Goal: Task Accomplishment & Management: Manage account settings

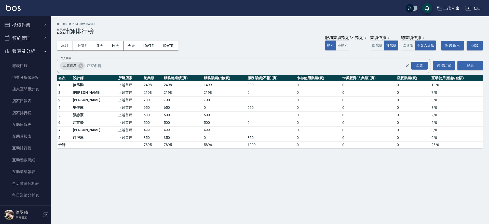
scroll to position [151, 0]
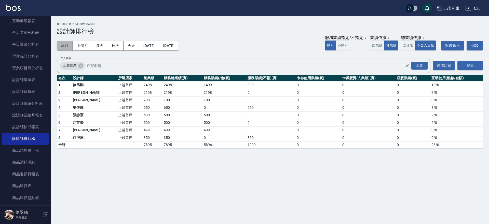
click at [67, 45] on button "本月" at bounding box center [65, 45] width 16 height 9
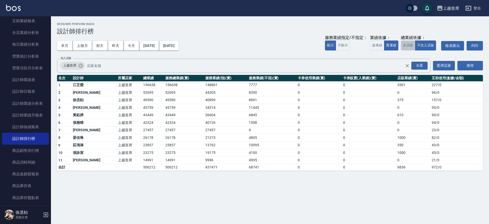
click at [409, 44] on button "含店販" at bounding box center [408, 45] width 14 height 10
click at [418, 64] on div "全選" at bounding box center [419, 66] width 16 height 8
click at [469, 66] on button "搜尋" at bounding box center [469, 65] width 25 height 9
click at [471, 62] on button "搜尋" at bounding box center [469, 65] width 25 height 9
click at [375, 46] on button "虛業績" at bounding box center [377, 45] width 14 height 10
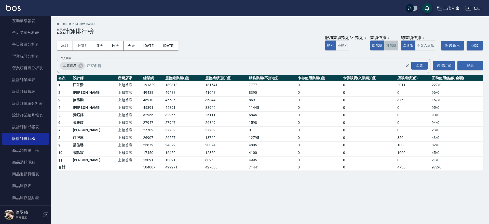
click at [394, 42] on button "實業績" at bounding box center [391, 45] width 14 height 10
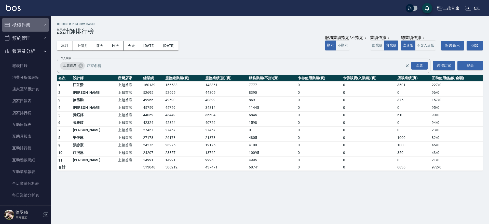
click at [32, 22] on button "櫃檯作業" at bounding box center [25, 24] width 47 height 13
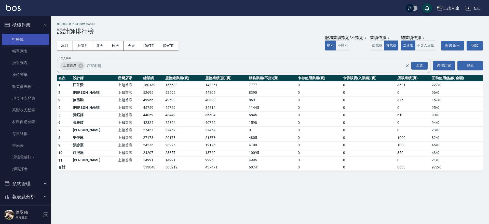
drag, startPoint x: 30, startPoint y: 32, endPoint x: 30, endPoint y: 34, distance: 2.6
click at [30, 33] on ul "打帳單 帳單列表 掛單列表 座位開單 營業儀表板 現金收支登錄 高階收支登錄 材料自購登錄 每日結帳 排班表 現場電腦打卡 掃碼打卡" at bounding box center [25, 104] width 47 height 145
click at [31, 38] on link "打帳單" at bounding box center [25, 40] width 47 height 12
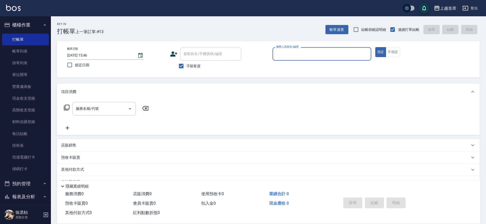
click at [18, 29] on button "櫃檯作業" at bounding box center [25, 24] width 47 height 13
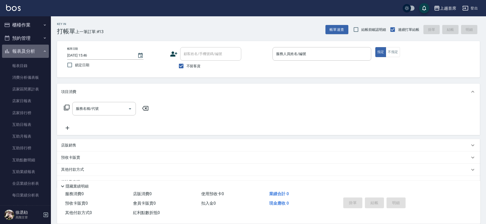
click at [39, 49] on button "報表及分析" at bounding box center [25, 51] width 47 height 13
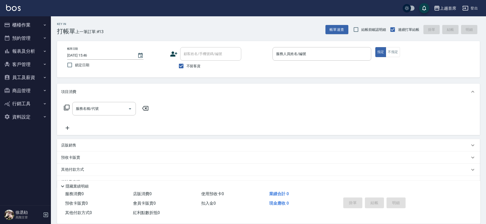
click at [39, 49] on button "報表及分析" at bounding box center [25, 51] width 47 height 13
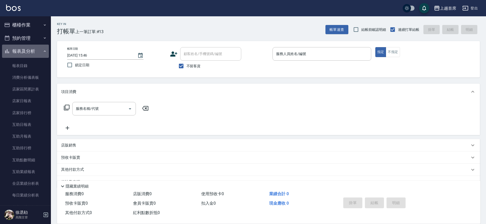
click at [45, 48] on button "報表及分析" at bounding box center [25, 51] width 47 height 13
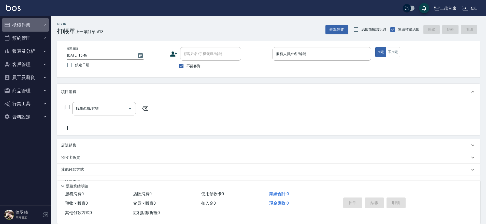
drag, startPoint x: 29, startPoint y: 28, endPoint x: 30, endPoint y: 30, distance: 2.9
click at [31, 27] on button "櫃檯作業" at bounding box center [25, 24] width 47 height 13
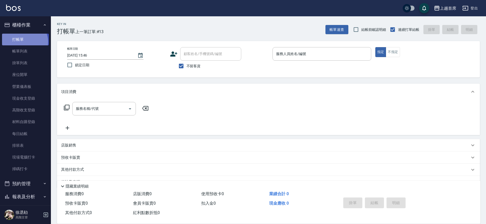
click at [24, 41] on link "打帳單" at bounding box center [25, 40] width 47 height 12
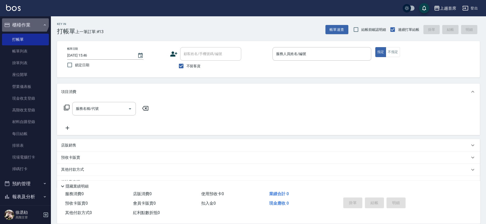
click at [23, 19] on button "櫃檯作業" at bounding box center [25, 24] width 47 height 13
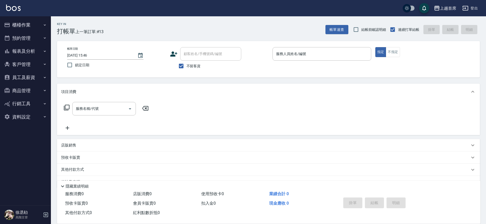
click at [35, 53] on button "報表及分析" at bounding box center [25, 51] width 47 height 13
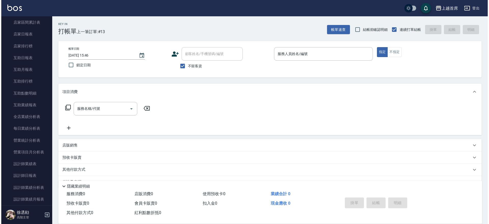
scroll to position [68, 0]
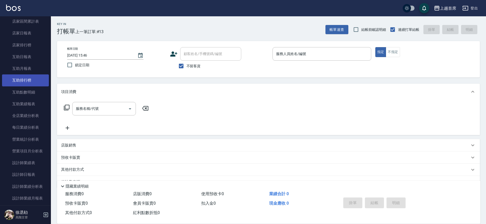
click at [38, 79] on link "互助排行榜" at bounding box center [25, 80] width 47 height 12
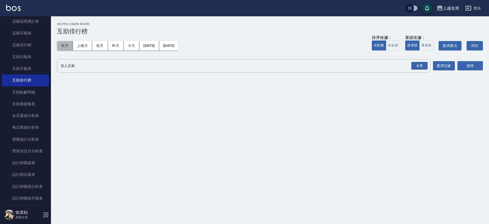
click at [68, 47] on button "本月" at bounding box center [65, 45] width 16 height 9
click at [427, 42] on button "實業績" at bounding box center [426, 45] width 14 height 10
click at [396, 47] on button "依金額" at bounding box center [393, 45] width 14 height 10
drag, startPoint x: 415, startPoint y: 67, endPoint x: 462, endPoint y: 69, distance: 46.6
click at [416, 67] on div "全選" at bounding box center [419, 66] width 16 height 8
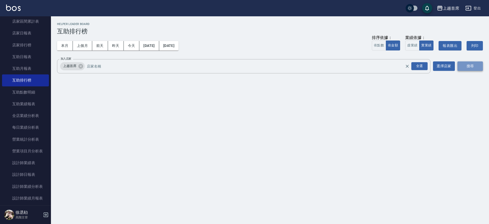
click at [466, 67] on button "搜尋" at bounding box center [469, 65] width 25 height 9
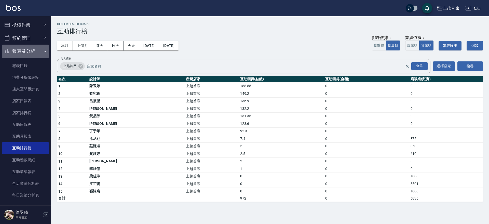
click at [30, 50] on button "報表及分析" at bounding box center [25, 51] width 47 height 13
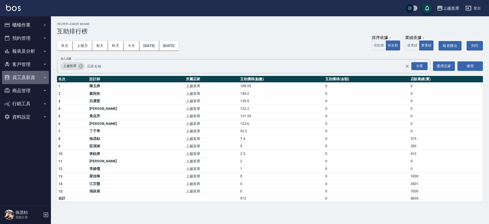
click at [29, 75] on button "員工及薪資" at bounding box center [25, 77] width 47 height 13
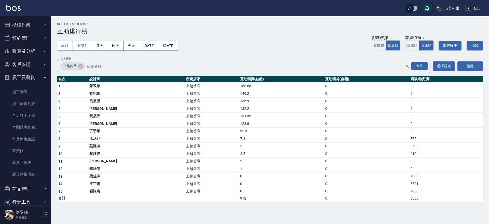
click at [24, 77] on button "員工及薪資" at bounding box center [25, 77] width 47 height 13
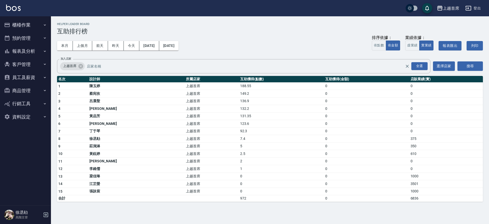
click at [33, 94] on button "商品管理" at bounding box center [25, 90] width 47 height 13
click at [33, 93] on button "商品管理" at bounding box center [25, 90] width 47 height 13
click at [31, 103] on button "行銷工具" at bounding box center [25, 103] width 47 height 13
click at [27, 117] on button "資料設定" at bounding box center [25, 116] width 47 height 13
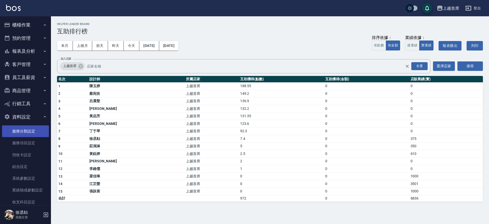
click at [26, 130] on link "服務分類設定" at bounding box center [25, 131] width 47 height 12
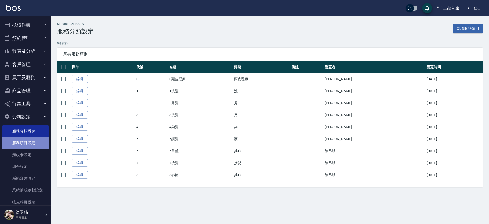
click at [35, 138] on link "服務項目設定" at bounding box center [25, 143] width 47 height 12
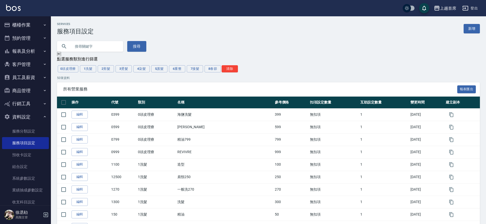
click at [102, 50] on input "text" at bounding box center [95, 46] width 48 height 14
type input "1199"
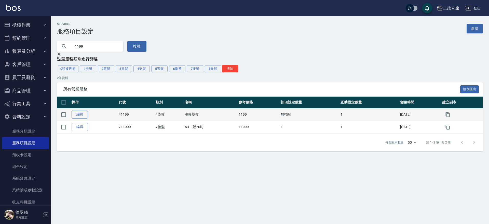
click at [73, 114] on link "編輯" at bounding box center [80, 114] width 16 height 8
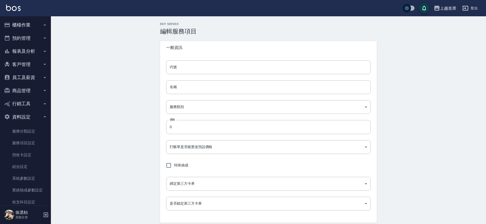
type input "41199"
type input "長髮染髮"
type input "b68f1ea4-6b61-471b-bfd7-58ae7bc8308f"
type input "1199"
type input "FALSE"
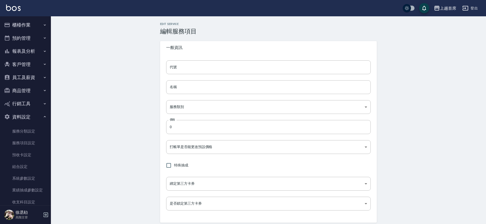
type input "none"
type input "UNSET"
type input "none"
type input "燙染謢"
type input "2"
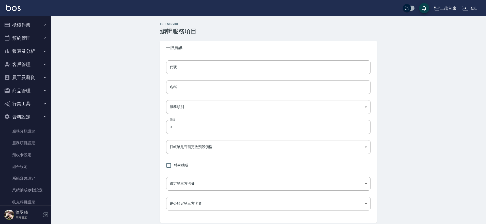
type input "點數"
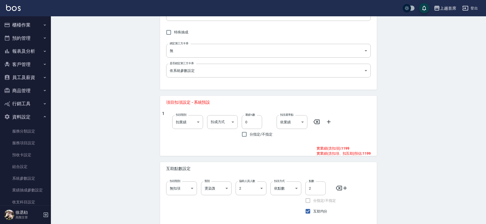
scroll to position [156, 0]
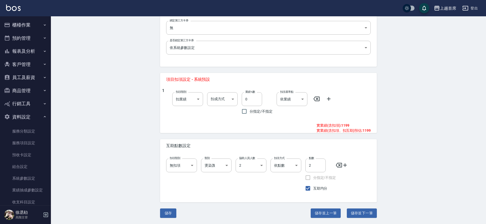
click at [344, 165] on icon at bounding box center [345, 165] width 6 height 6
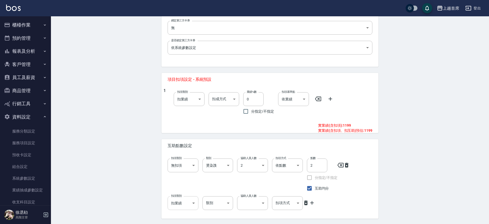
click at [189, 202] on body "上越首席 登出 櫃檯作業 打帳單 帳單列表 掛單列表 座位開單 營業儀表板 現金收支登錄 高階收支登錄 材料自購登錄 每日結帳 排班表 現場電腦打卡 掃碼打卡…" at bounding box center [244, 42] width 489 height 396
click at [180, 213] on li "無扣項" at bounding box center [181, 213] width 31 height 8
type input "none"
click at [220, 201] on body "上越首席 登出 櫃檯作業 打帳單 帳單列表 掛單列表 座位開單 營業儀表板 現金收支登錄 高階收支登錄 材料自購登錄 每日結帳 排班表 現場電腦打卡 掃碼打卡…" at bounding box center [243, 42] width 486 height 396
click at [217, 180] on li "洗髮" at bounding box center [216, 180] width 31 height 8
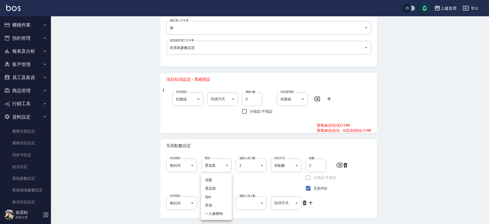
type input "洗髮"
click at [249, 203] on body "上越首席 登出 櫃檯作業 打帳單 帳單列表 掛單列表 座位開單 營業儀表板 現金收支登錄 高階收支登錄 材料自購登錄 每日結帳 排班表 現場電腦打卡 掃碼打卡…" at bounding box center [244, 42] width 489 height 396
click at [248, 197] on li "1" at bounding box center [251, 196] width 31 height 8
type input "1"
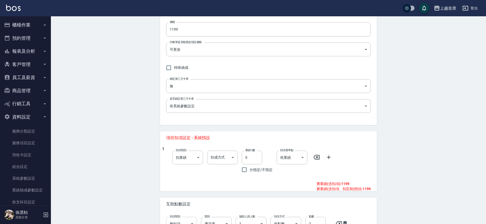
scroll to position [172, 0]
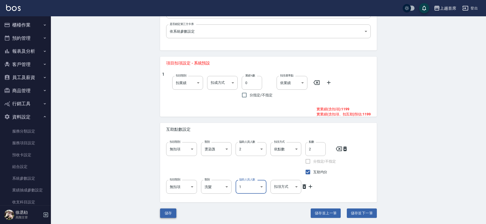
click at [173, 216] on button "儲存" at bounding box center [168, 212] width 16 height 9
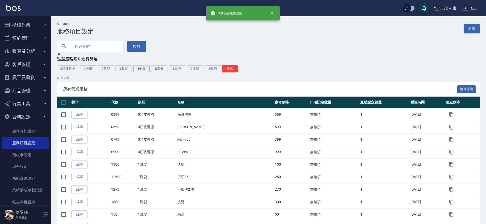
click at [27, 25] on button "櫃檯作業" at bounding box center [25, 24] width 47 height 13
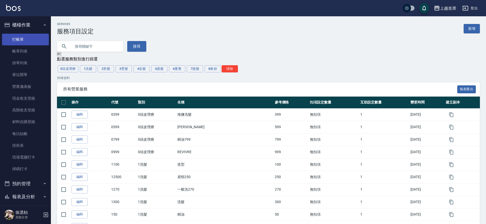
click at [27, 38] on link "打帳單" at bounding box center [25, 40] width 47 height 12
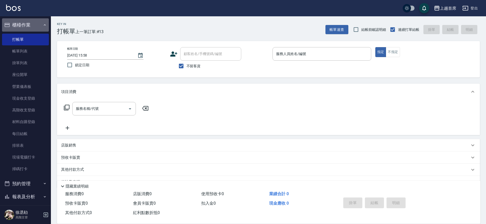
click at [34, 24] on button "櫃檯作業" at bounding box center [25, 24] width 47 height 13
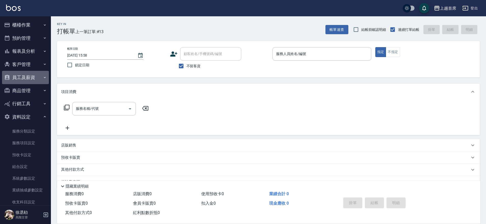
click at [30, 77] on button "員工及薪資" at bounding box center [25, 77] width 47 height 13
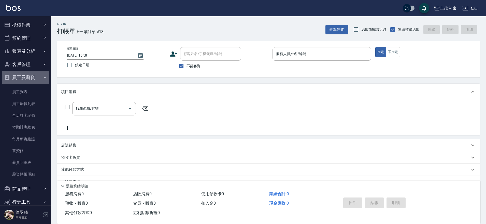
drag, startPoint x: 26, startPoint y: 78, endPoint x: 33, endPoint y: 64, distance: 15.0
click at [27, 78] on button "員工及薪資" at bounding box center [25, 77] width 47 height 13
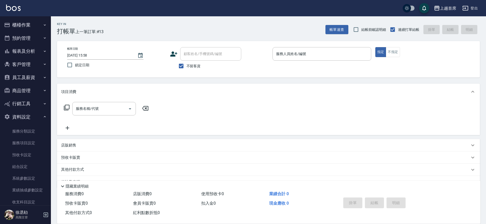
click at [32, 48] on button "報表及分析" at bounding box center [25, 51] width 47 height 13
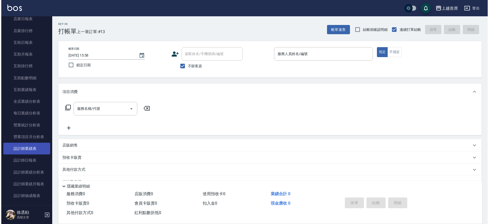
scroll to position [95, 0]
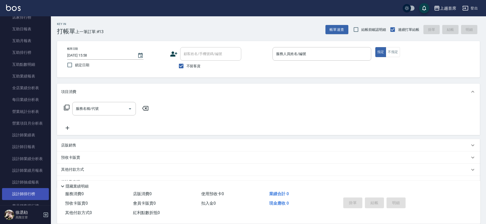
click at [29, 192] on link "設計師排行榜" at bounding box center [25, 194] width 47 height 12
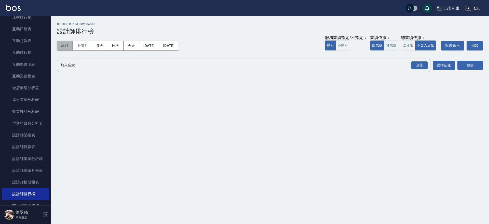
click at [59, 45] on button "本月" at bounding box center [65, 45] width 16 height 9
click at [347, 45] on button "不顯示" at bounding box center [343, 45] width 14 height 10
click at [387, 46] on button "實業績" at bounding box center [391, 45] width 14 height 10
click at [418, 62] on div "全選" at bounding box center [419, 65] width 16 height 8
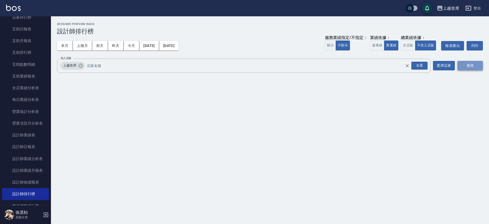
click at [475, 67] on button "搜尋" at bounding box center [469, 65] width 25 height 9
